Goal: Transaction & Acquisition: Purchase product/service

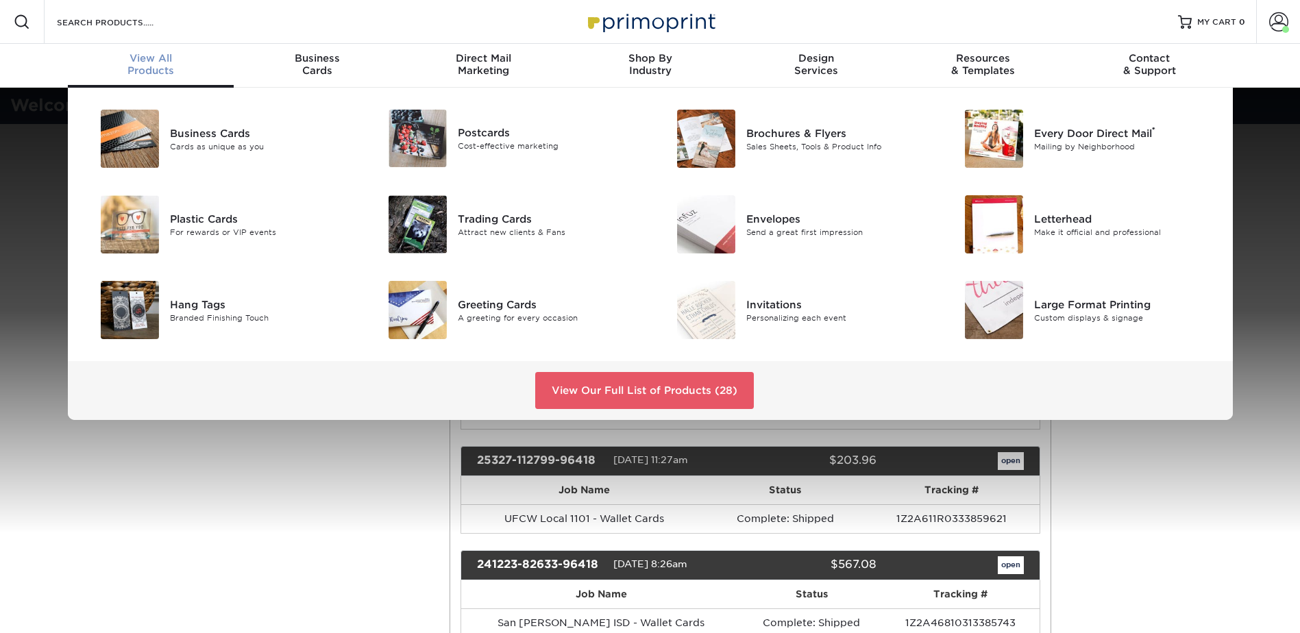
click at [152, 72] on div "View All Products" at bounding box center [151, 64] width 167 height 25
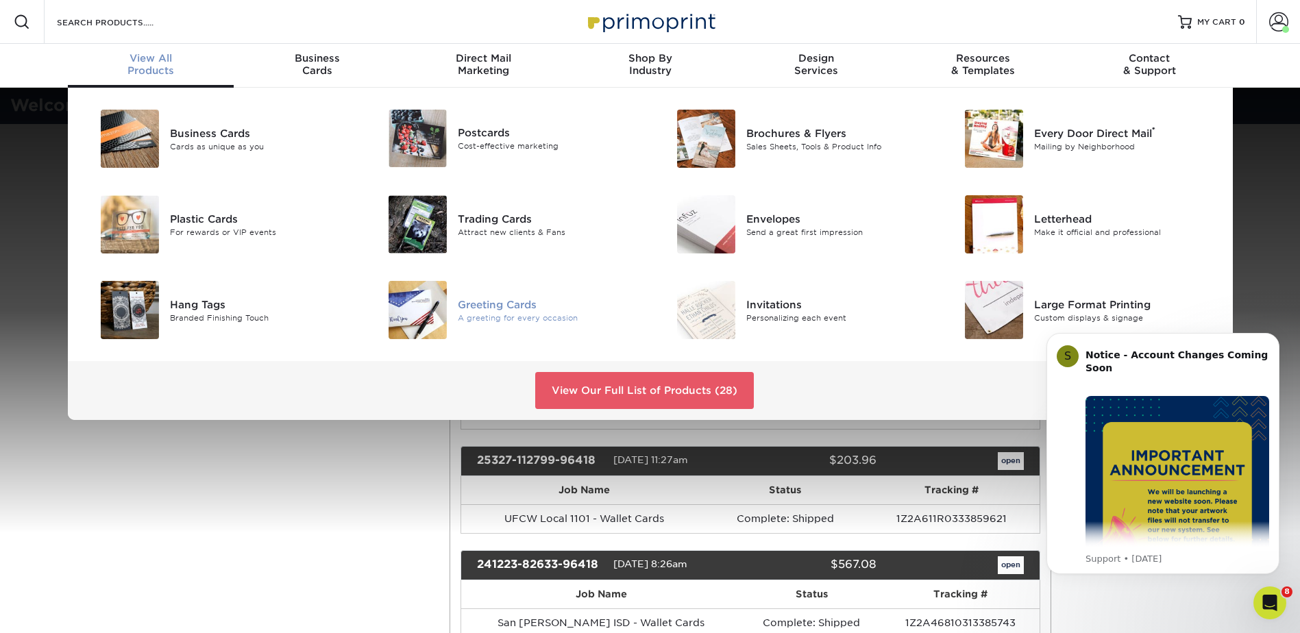
click at [479, 310] on div "Greeting Cards" at bounding box center [549, 304] width 182 height 15
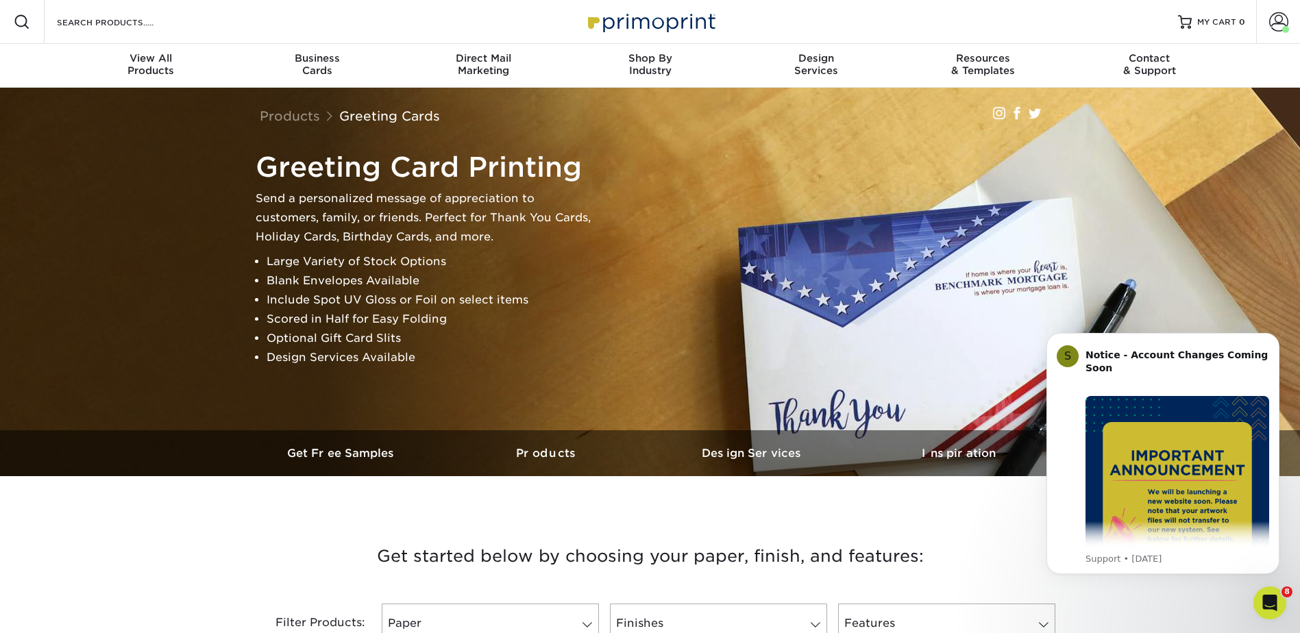
drag, startPoint x: 1001, startPoint y: 526, endPoint x: 1008, endPoint y: 521, distance: 9.3
click at [1001, 526] on h3 "Get started below by choosing your paper, finish, and features:" at bounding box center [650, 557] width 802 height 62
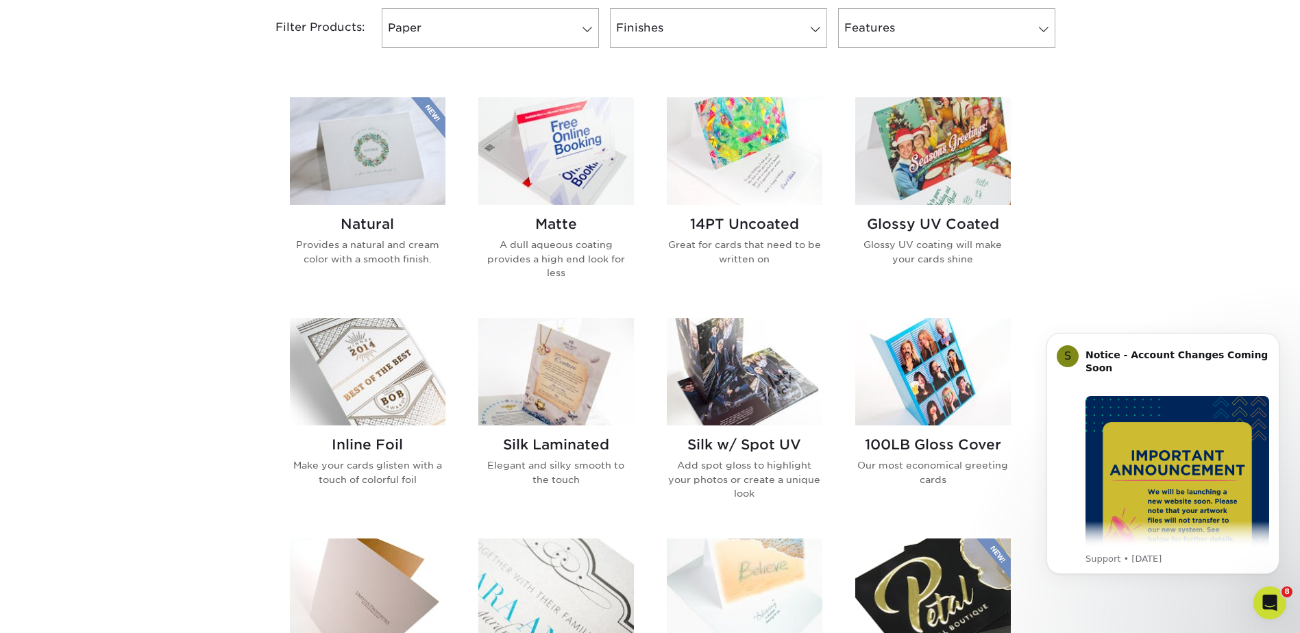
scroll to position [617, 0]
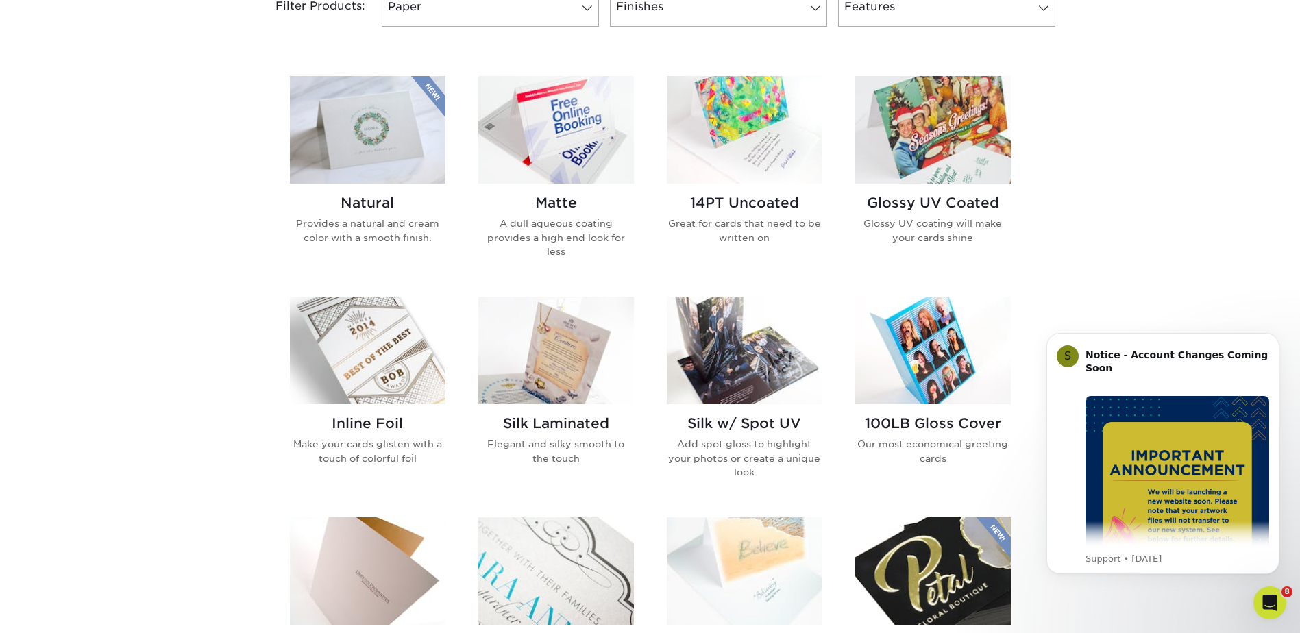
click at [377, 196] on h2 "Natural" at bounding box center [368, 203] width 156 height 16
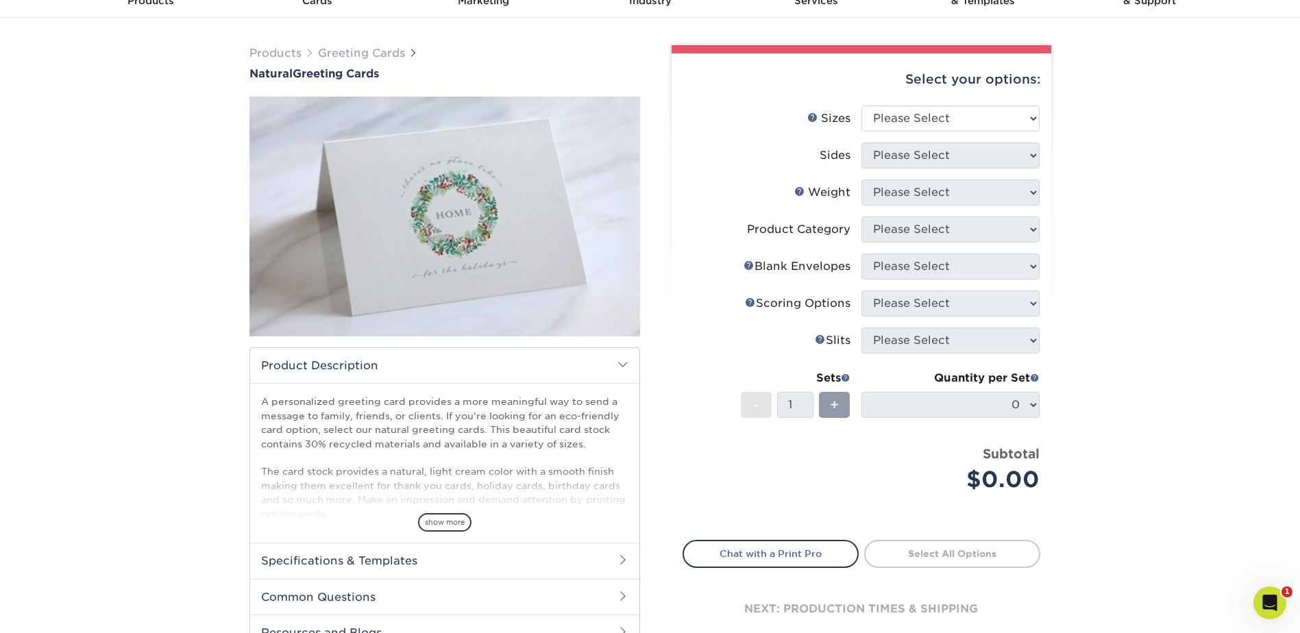
scroll to position [69, 0]
click at [981, 117] on select "Please Select 4.25" x 11" 5.5" x 8.5" 6" x 9" 6" x 12" 7" x 10" 8.5" x 11"" at bounding box center [950, 120] width 178 height 26
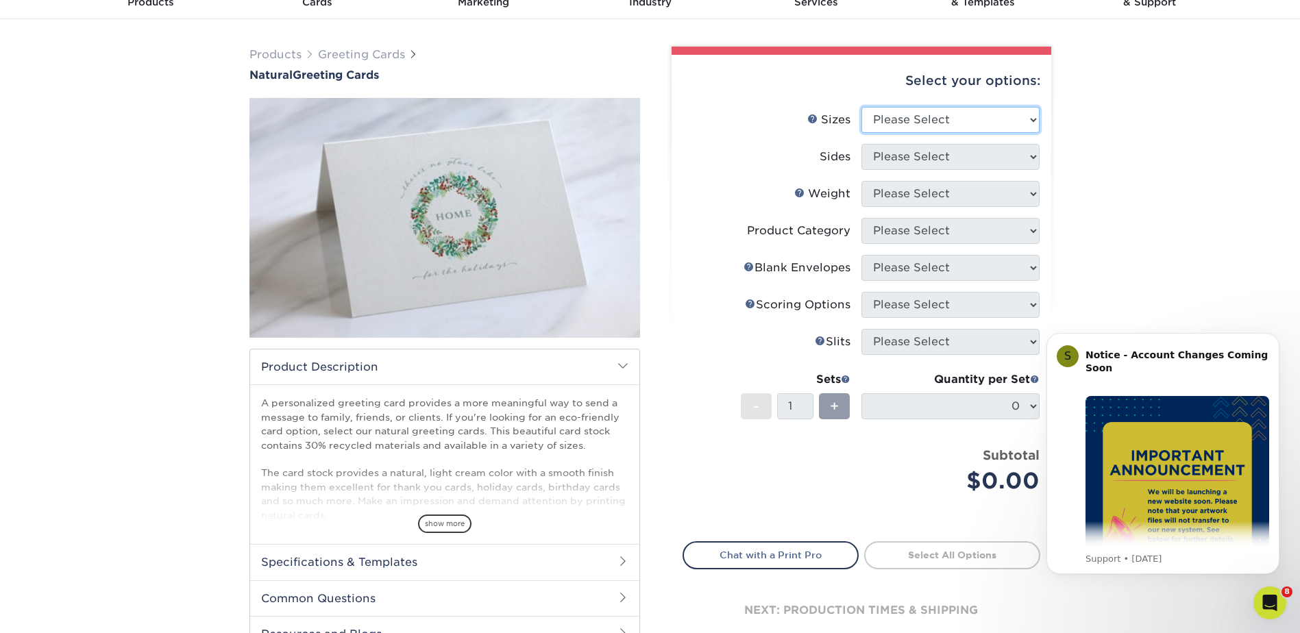
scroll to position [0, 0]
select select "5.50x8.50"
click at [861, 107] on select "Please Select 4.25" x 11" 5.5" x 8.5" 6" x 9" 6" x 12" 7" x 10" 8.5" x 11"" at bounding box center [950, 120] width 178 height 26
click at [958, 149] on select "Please Select Print Both Sides Print Front Only" at bounding box center [950, 157] width 178 height 26
select select "32d3c223-f82c-492b-b915-ba065a00862f"
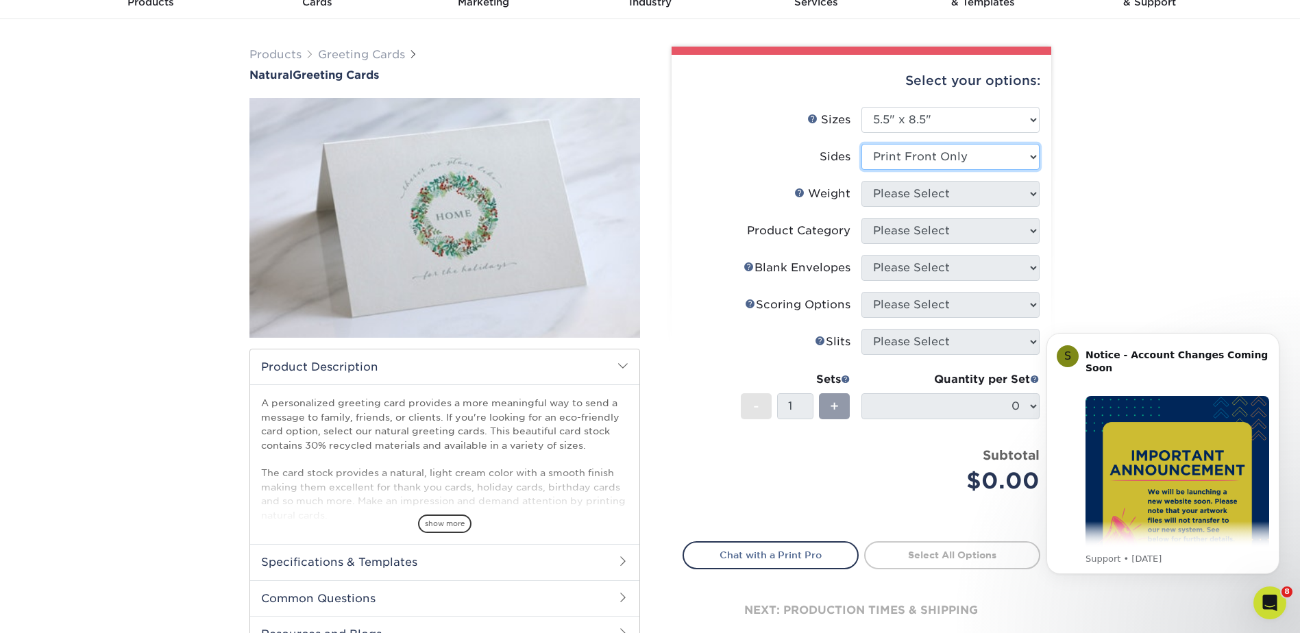
click at [861, 144] on select "Please Select Print Both Sides Print Front Only" at bounding box center [950, 157] width 178 height 26
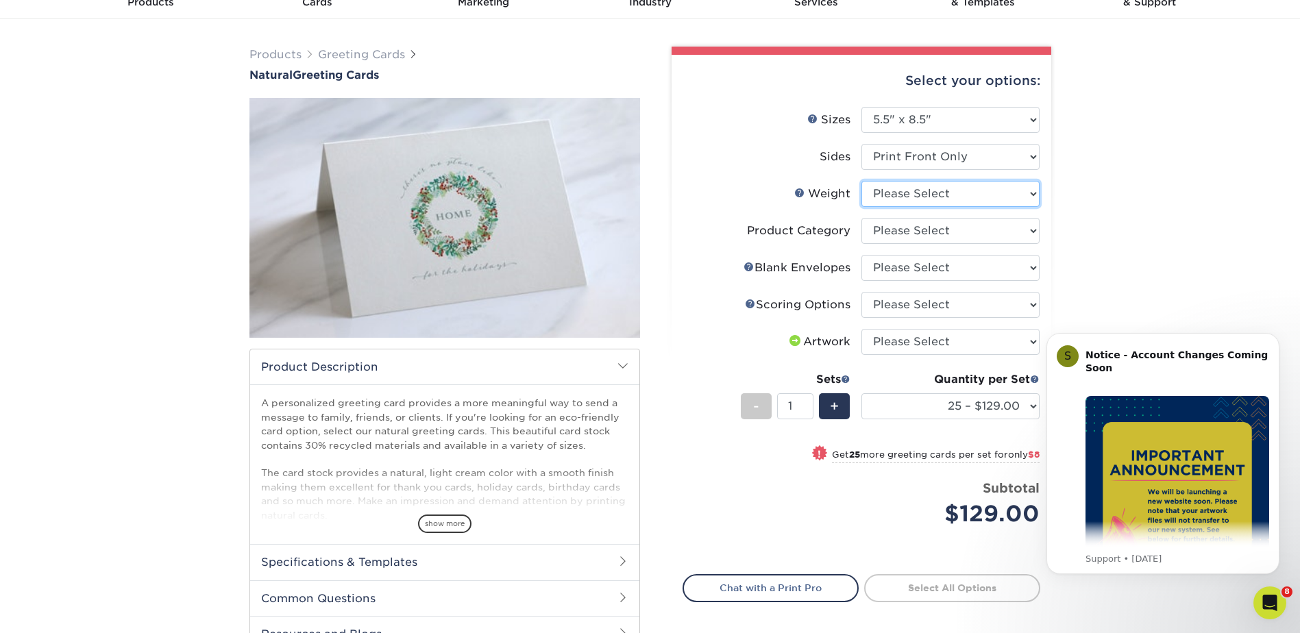
click at [981, 199] on select "Please Select 14PTNT" at bounding box center [950, 194] width 178 height 26
select select "14PTNT"
click at [861, 181] on select "Please Select 14PTNT" at bounding box center [950, 194] width 178 height 26
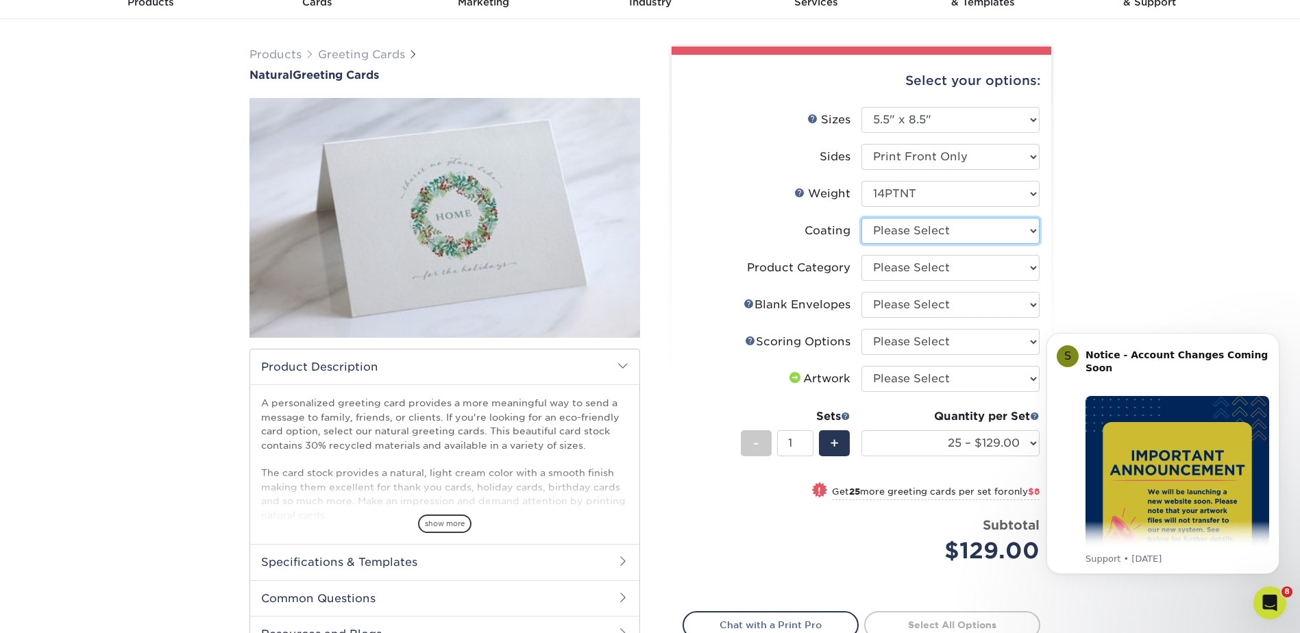
click at [957, 234] on select at bounding box center [950, 231] width 178 height 26
select select "3e7618de-abca-4bda-9f97-8b9129e913d8"
click at [861, 218] on select at bounding box center [950, 231] width 178 height 26
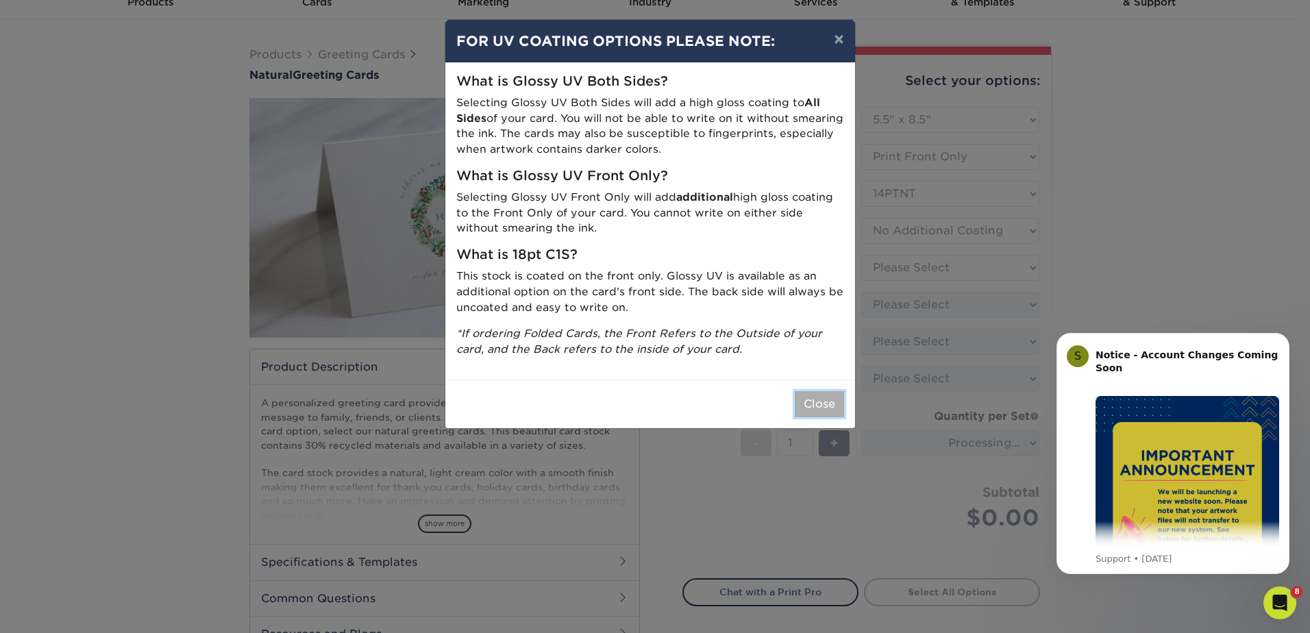
click at [824, 393] on button "Close" at bounding box center [819, 404] width 49 height 26
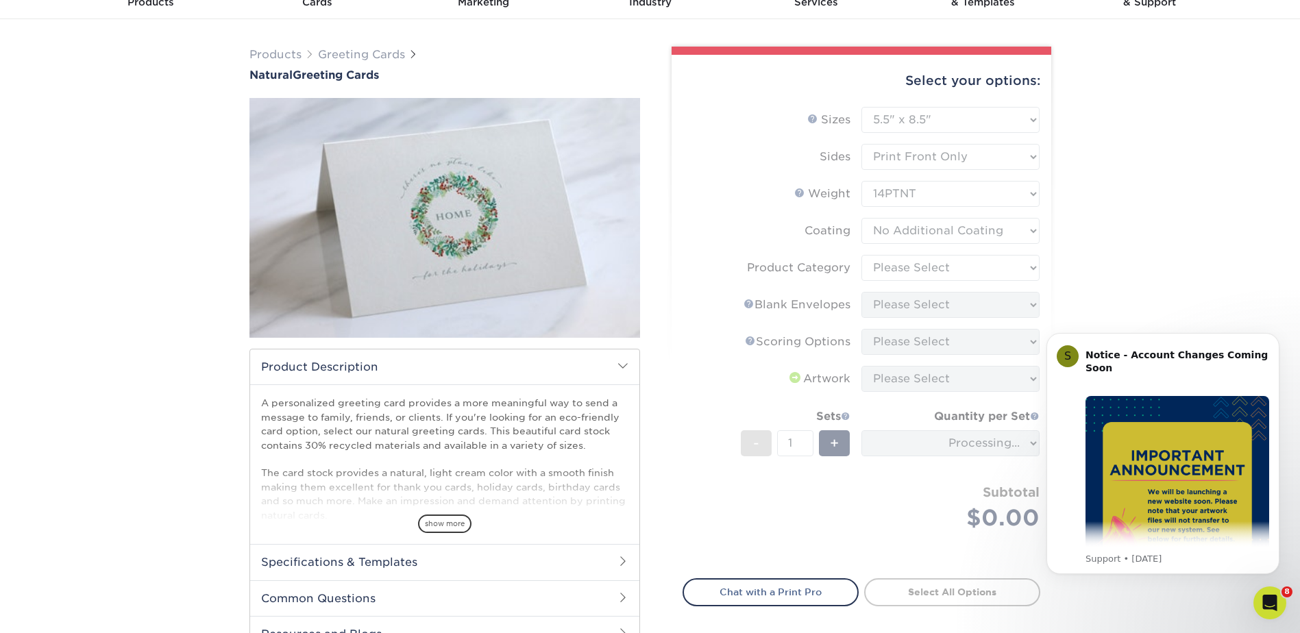
click at [1017, 270] on form "Sizes Help Sizes Please Select 4.25" x 11" 5.5" x 8.5" 6" x 9" 6" x 12" 7" x 10…" at bounding box center [862, 335] width 358 height 456
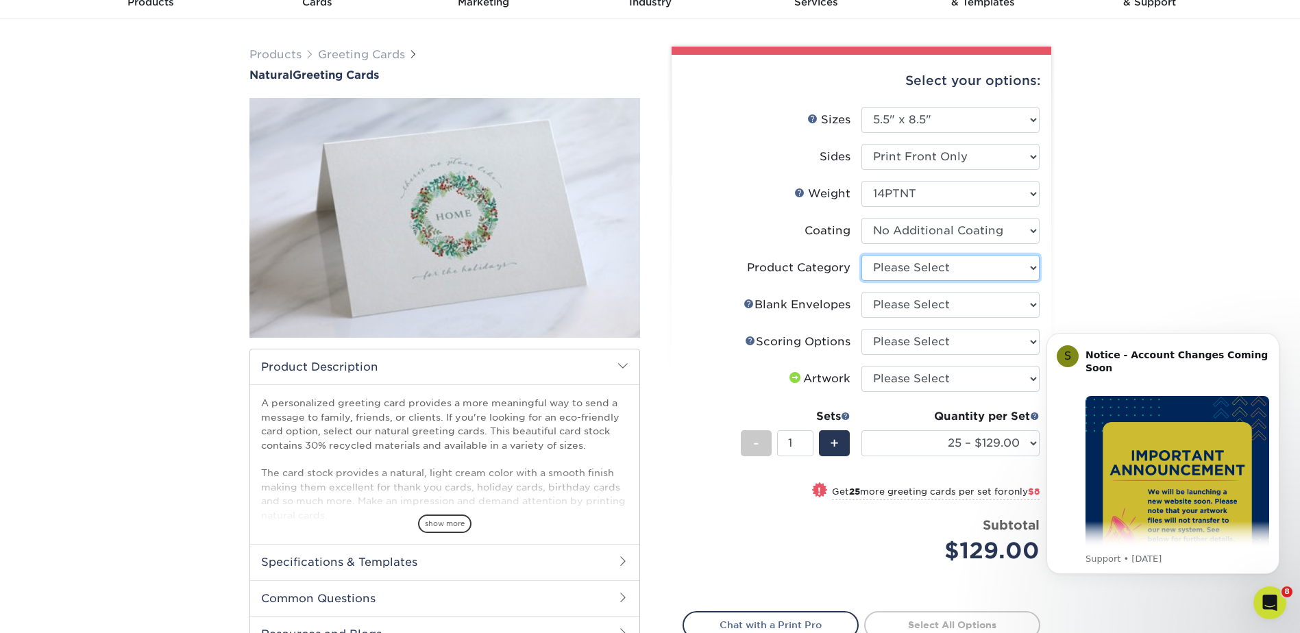
click at [966, 269] on select "Please Select Greeting Cards" at bounding box center [950, 268] width 178 height 26
click at [960, 322] on li "Envelope Help Blank Envelopes Please Select No Blank Envelopes Yes 25 Natural E…" at bounding box center [861, 310] width 356 height 37
click at [961, 259] on select "Please Select Greeting Cards" at bounding box center [950, 268] width 178 height 26
select select "b7f8198f-f281-4438-a52e-cd7a5c5c0cfc"
click at [861, 255] on select "Please Select Greeting Cards" at bounding box center [950, 268] width 178 height 26
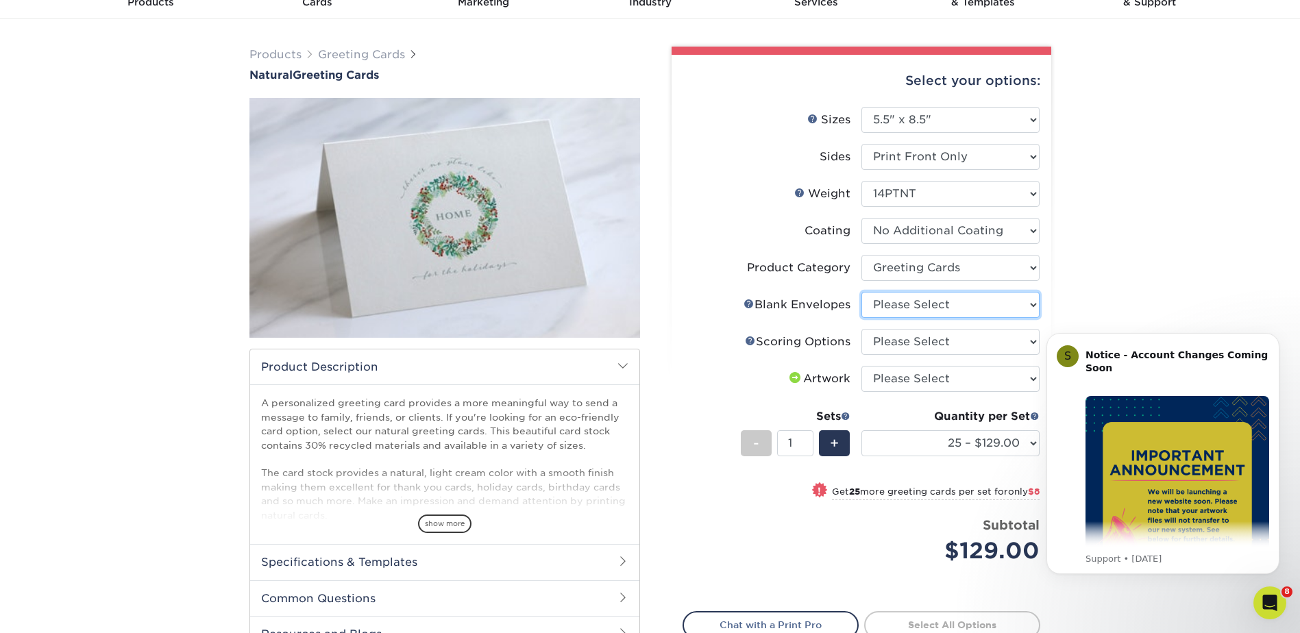
click at [958, 302] on select "Please Select No Blank Envelopes Yes 25 Natural Envelopes A2 Yes 50 Natural Env…" at bounding box center [950, 305] width 178 height 26
select select "9f137334-7cf0-4a73-8a74-a4df662606ea"
click at [861, 292] on select "Please Select No Blank Envelopes Yes 25 Natural Envelopes A2 Yes 50 Natural Env…" at bounding box center [950, 305] width 178 height 26
click at [968, 336] on select "Please Select Score in Half" at bounding box center [950, 342] width 178 height 26
select select "b23166fa-223a-4016-b2d3-d3438452c7d9"
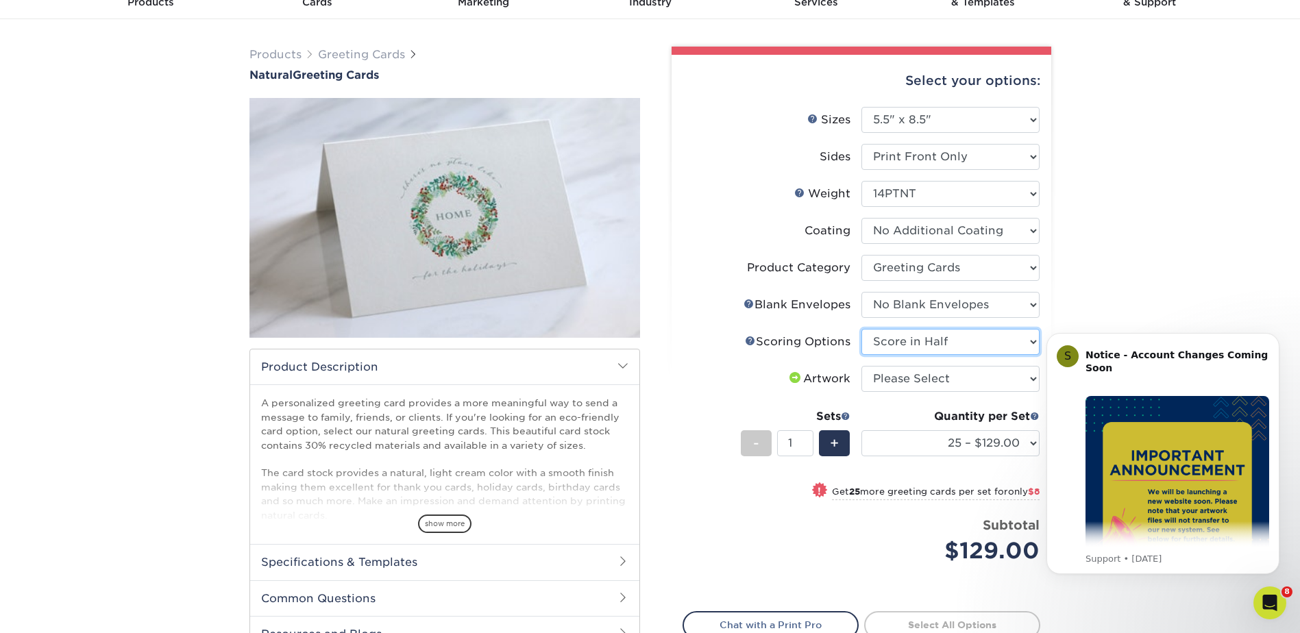
click at [861, 329] on select "Please Select Score in Half" at bounding box center [950, 342] width 178 height 26
click at [953, 382] on select "Please Select I will upload files I need a design - $75" at bounding box center [950, 379] width 178 height 26
select select "upload"
click at [861, 366] on select "Please Select I will upload files I need a design - $75" at bounding box center [950, 379] width 178 height 26
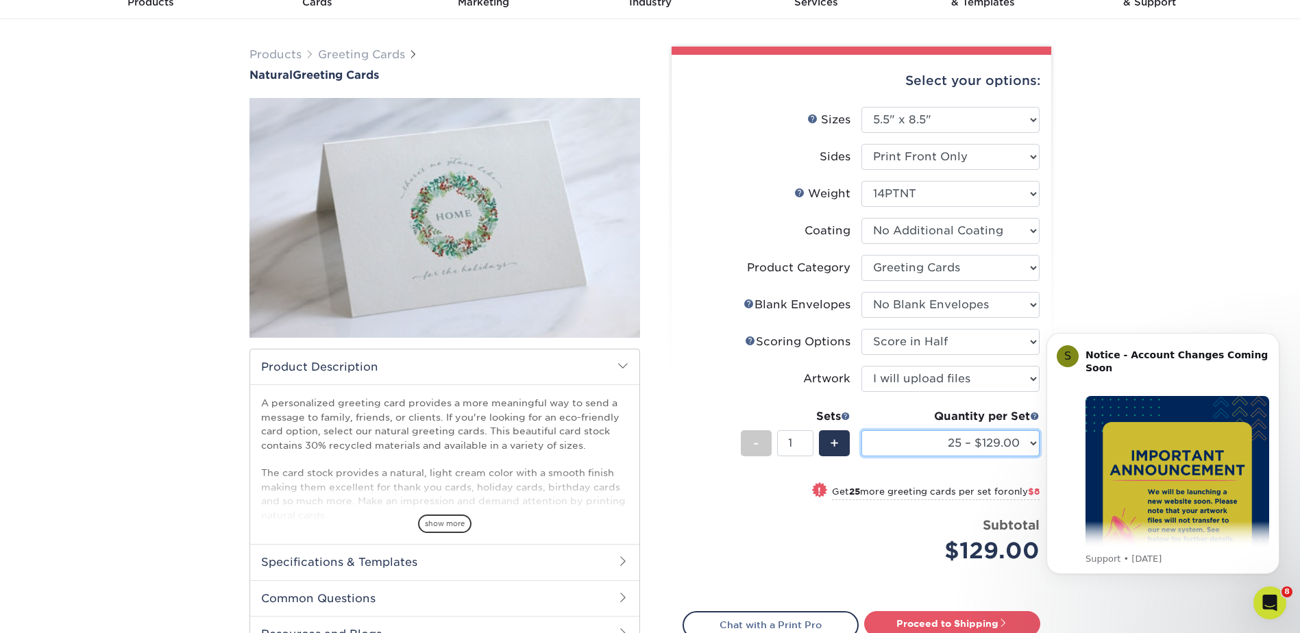
click at [1031, 444] on select "25 – $129.00 50 – $137.00 75 – $141.00 100 – $151.00 250 – $177.00 500 – $223.0…" at bounding box center [950, 443] width 178 height 26
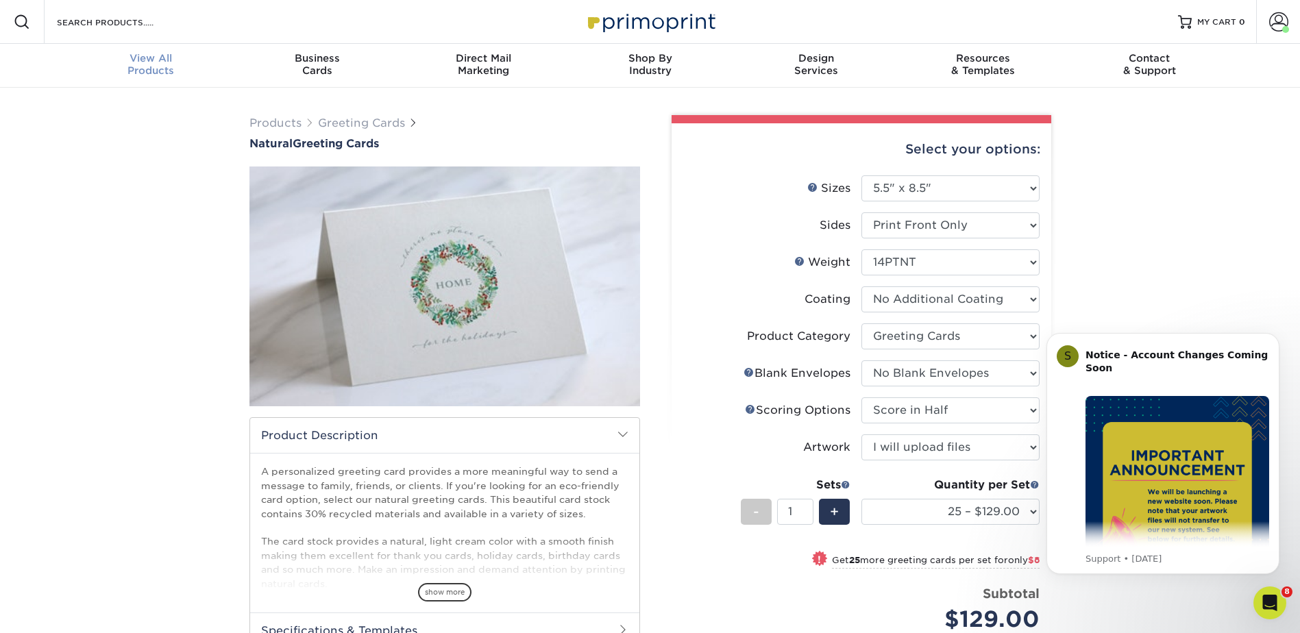
click at [125, 53] on span "View All" at bounding box center [151, 58] width 167 height 12
click at [162, 64] on div "View All Products" at bounding box center [151, 64] width 167 height 25
click at [158, 57] on span "View All" at bounding box center [151, 58] width 167 height 12
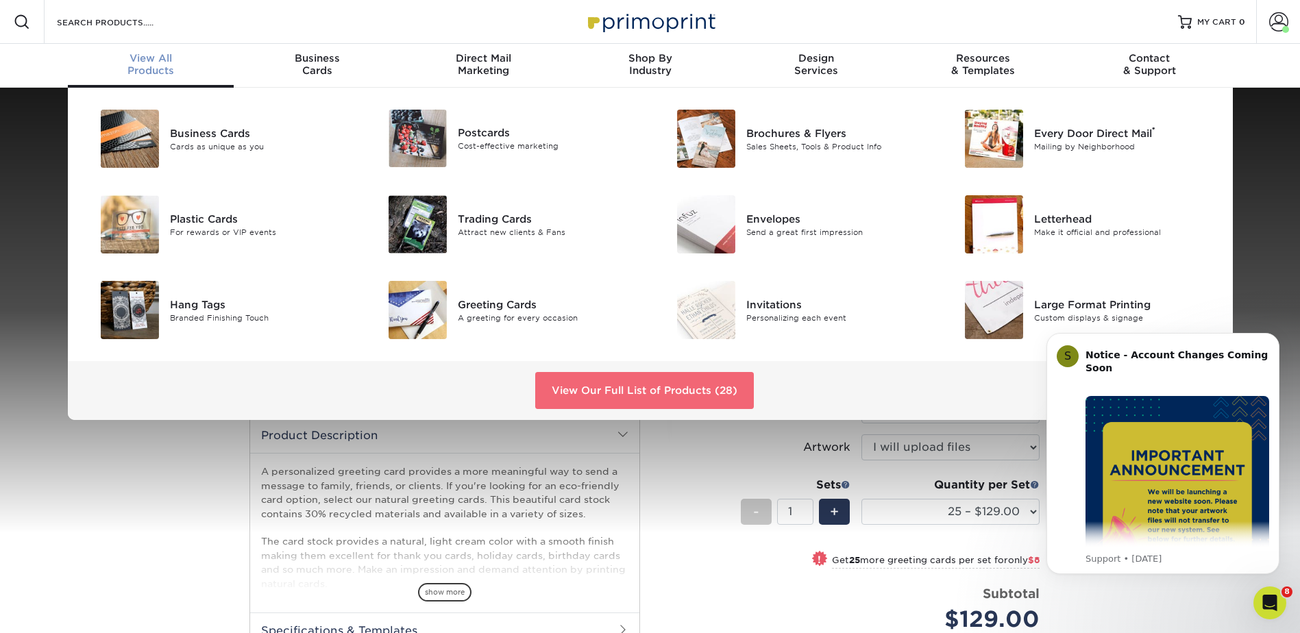
click at [628, 386] on link "View Our Full List of Products (28)" at bounding box center [644, 390] width 219 height 37
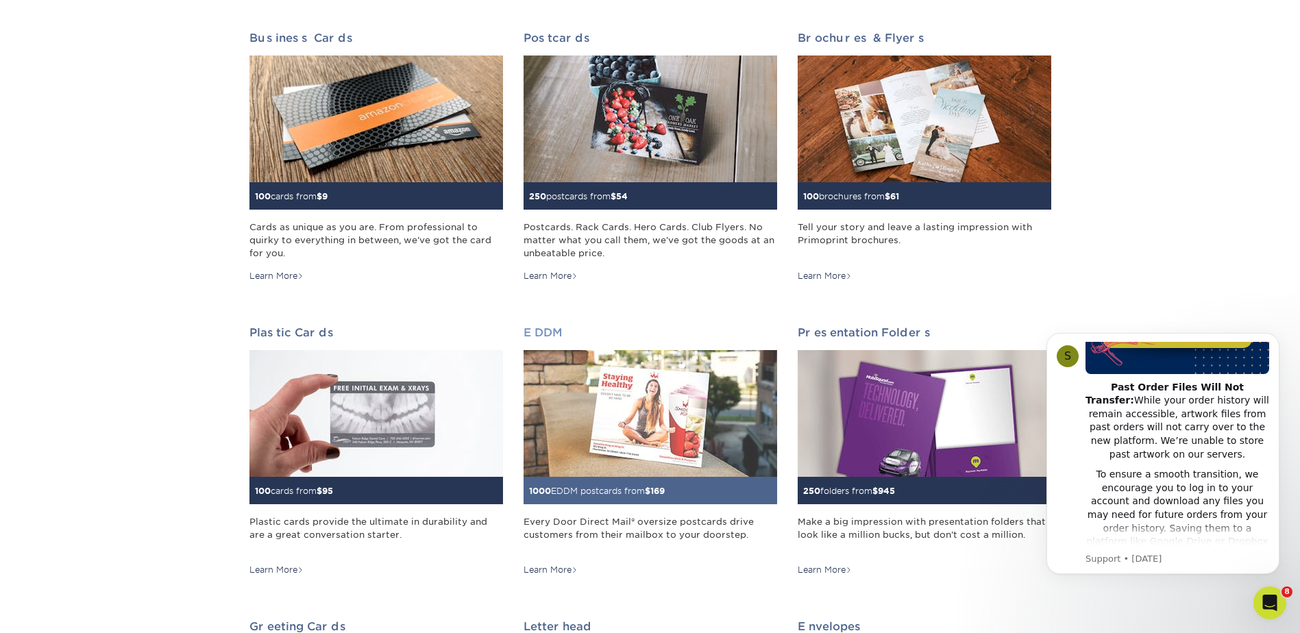
scroll to position [69, 0]
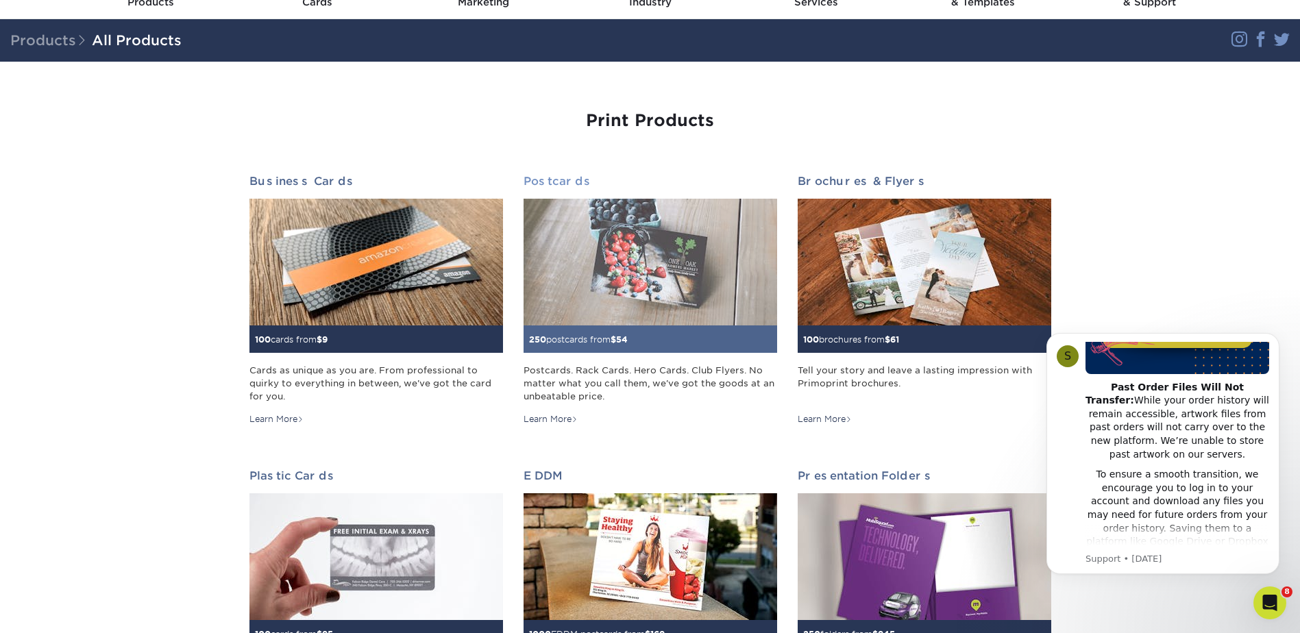
click at [641, 254] on img at bounding box center [651, 262] width 254 height 127
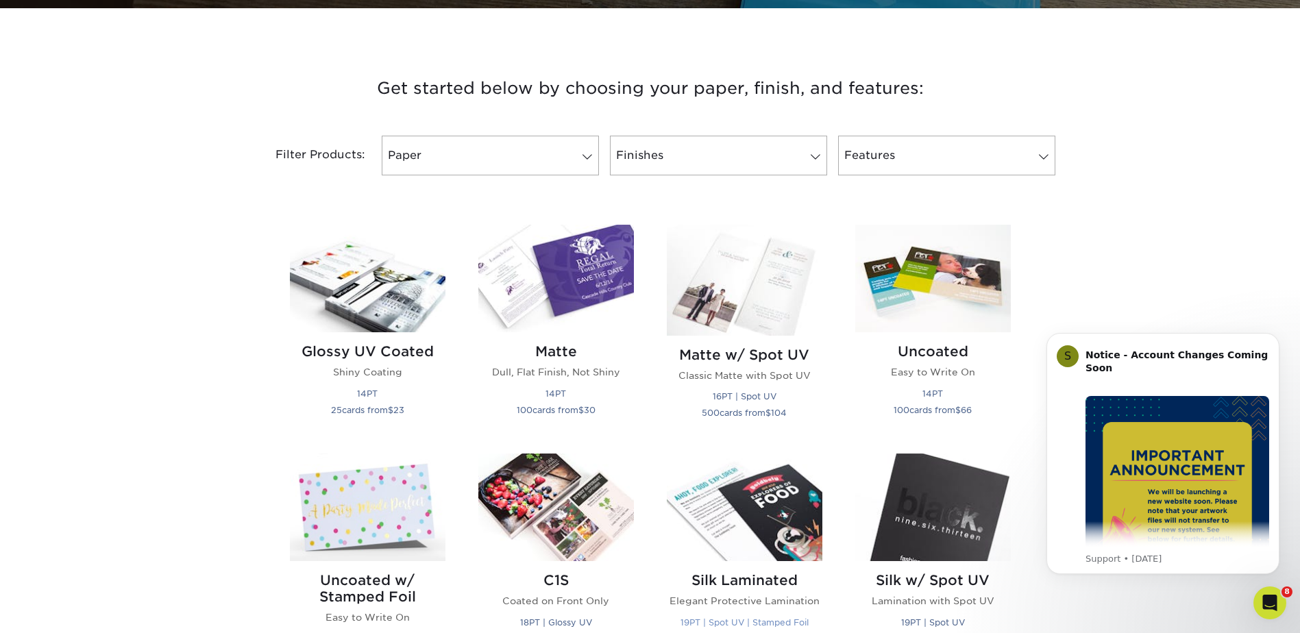
scroll to position [343, 0]
